Goal: Task Accomplishment & Management: Complete application form

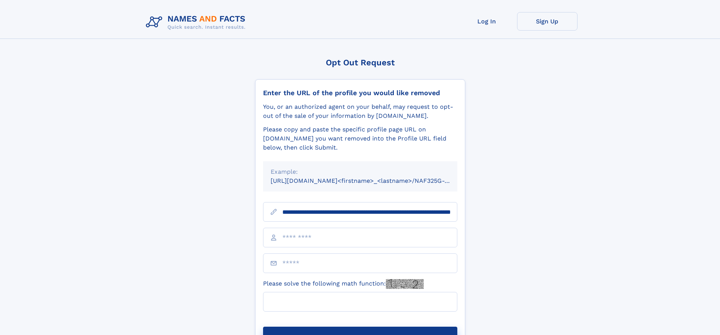
scroll to position [0, 76]
type input "**********"
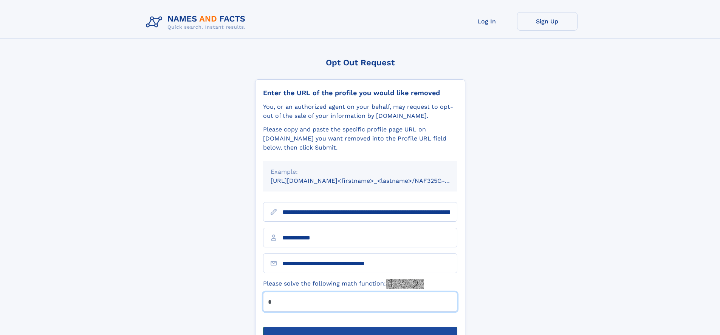
type input "*"
click at [360, 327] on button "Submit Opt Out Request" at bounding box center [360, 339] width 194 height 24
